Goal: Find specific page/section: Find specific page/section

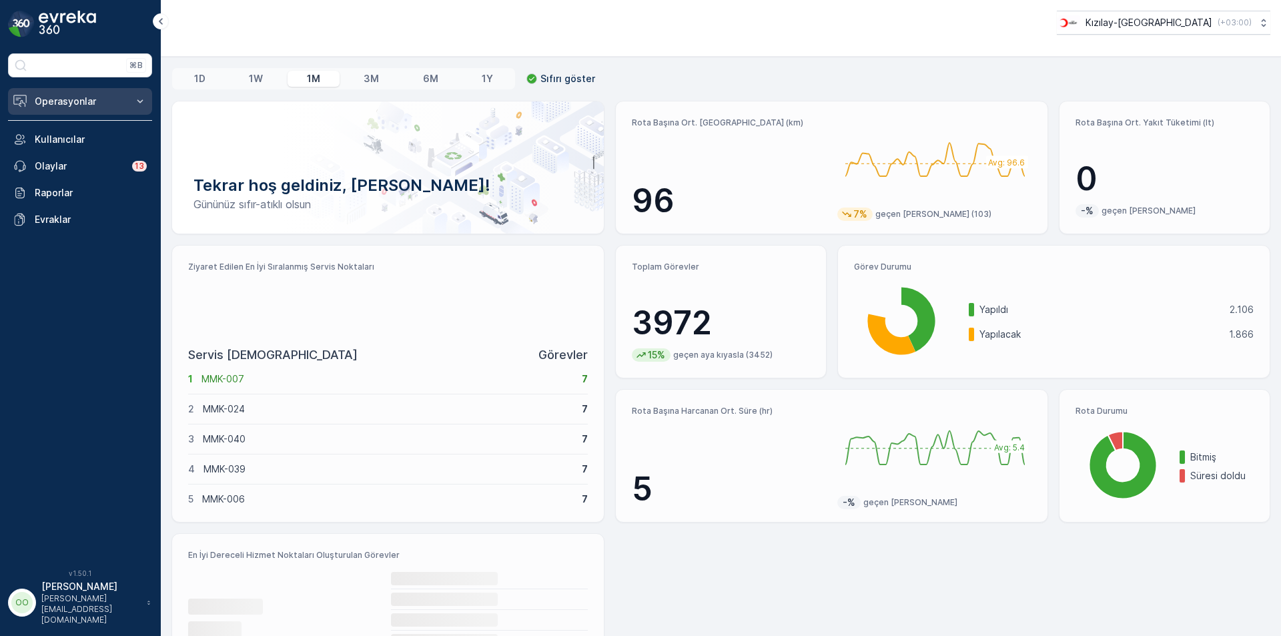
click at [57, 108] on button "Operasyonlar" at bounding box center [80, 101] width 144 height 27
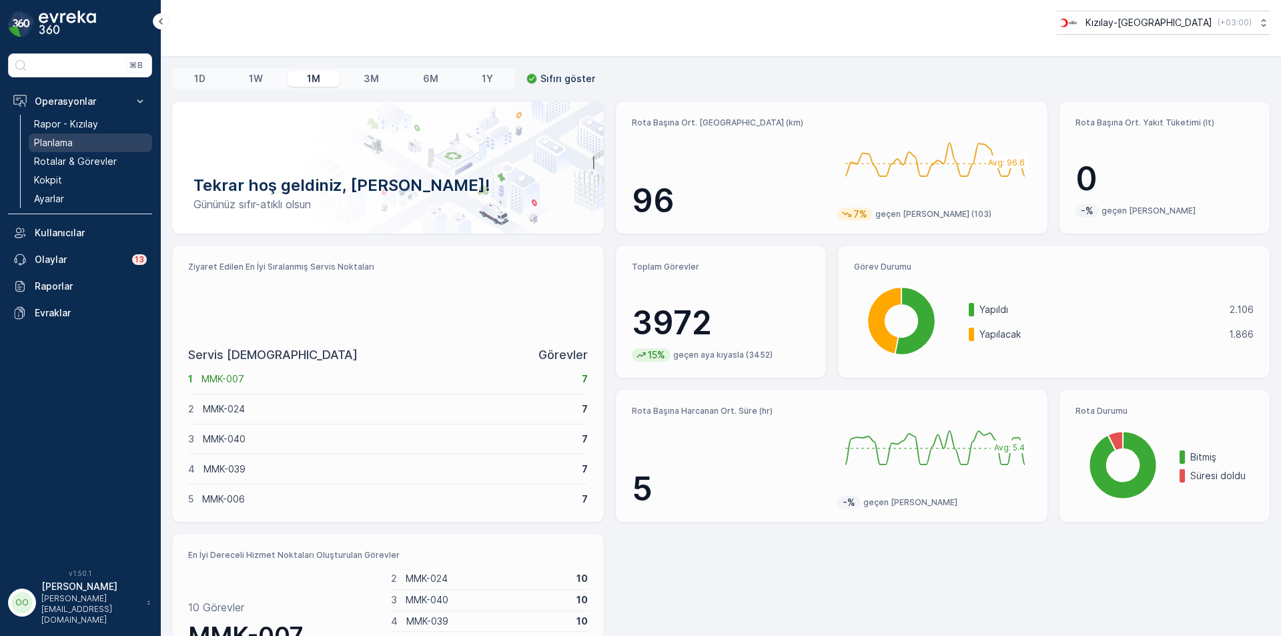
click at [74, 138] on link "Planlama" at bounding box center [90, 142] width 123 height 19
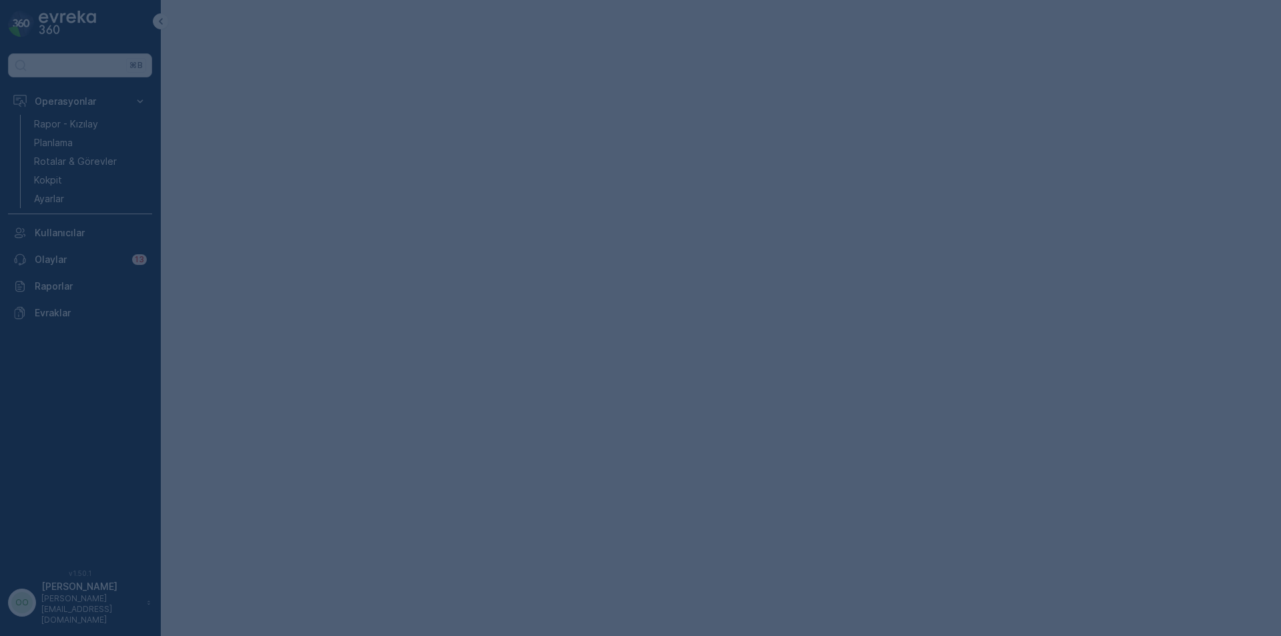
click at [70, 127] on div at bounding box center [640, 318] width 1281 height 636
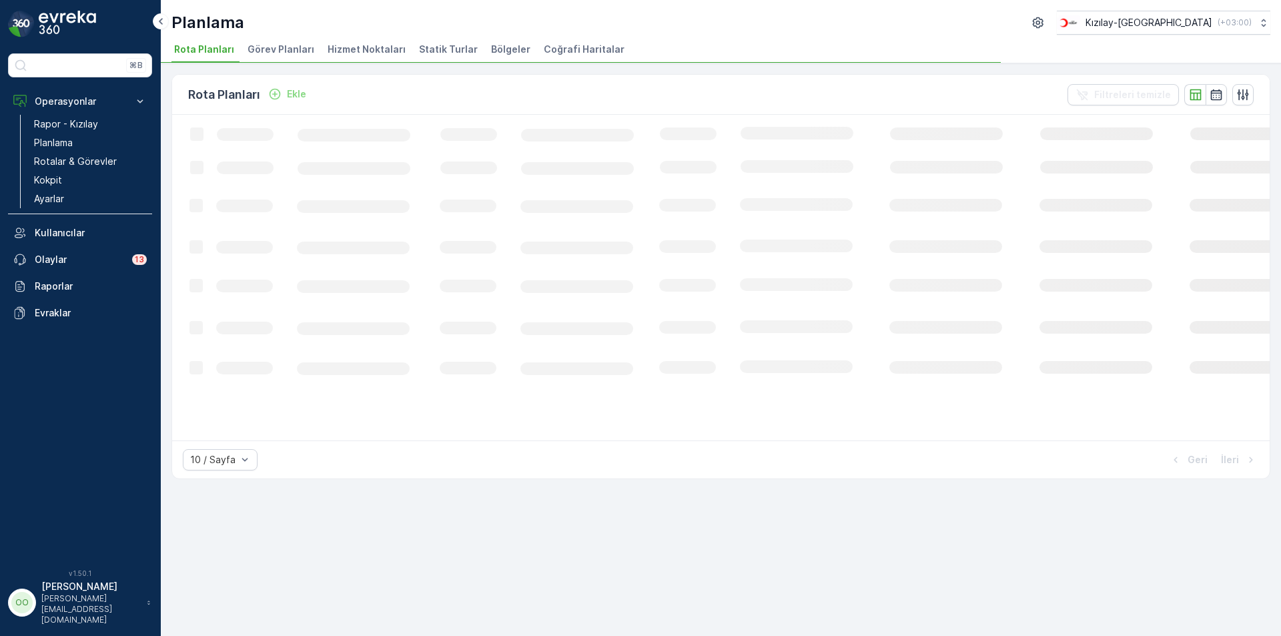
click at [70, 127] on p "Rapor - Kızılay" at bounding box center [66, 123] width 64 height 13
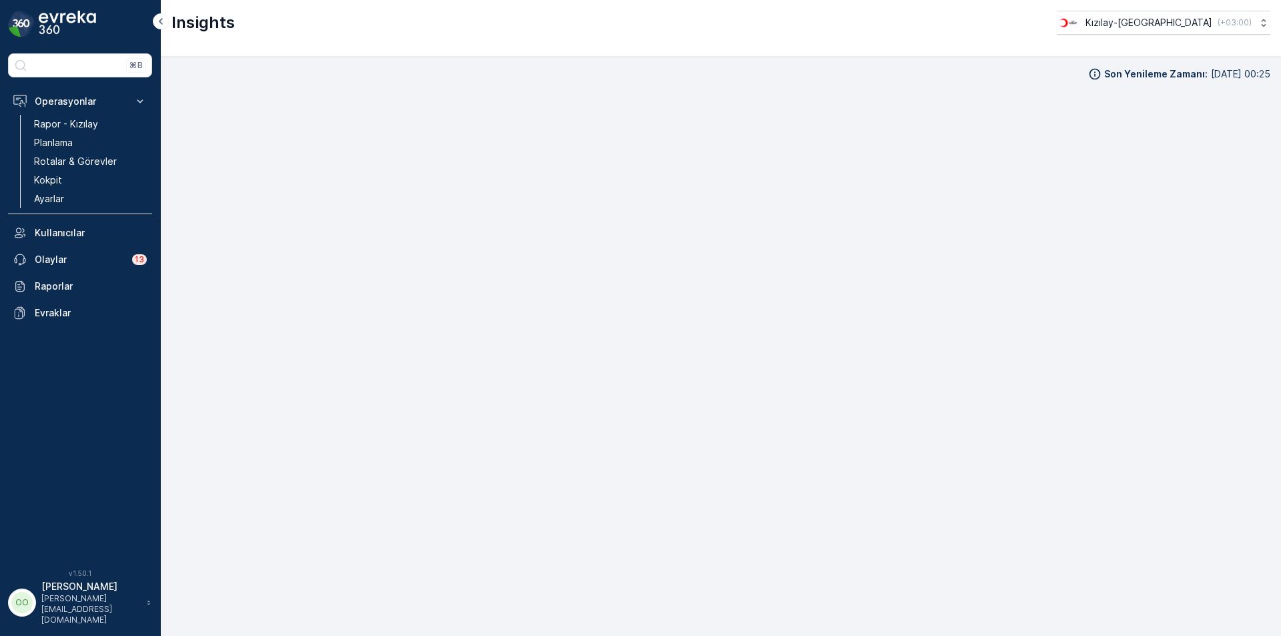
scroll to position [13, 0]
